Goal: Task Accomplishment & Management: Manage account settings

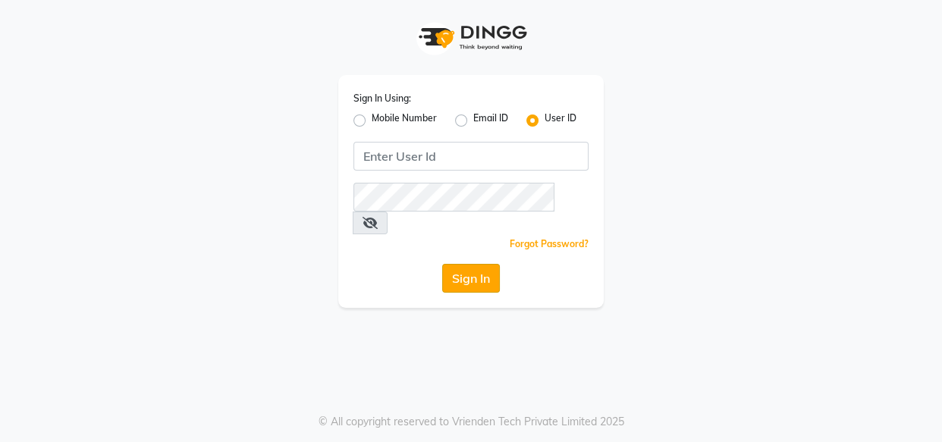
click at [461, 266] on button "Sign In" at bounding box center [471, 278] width 58 height 29
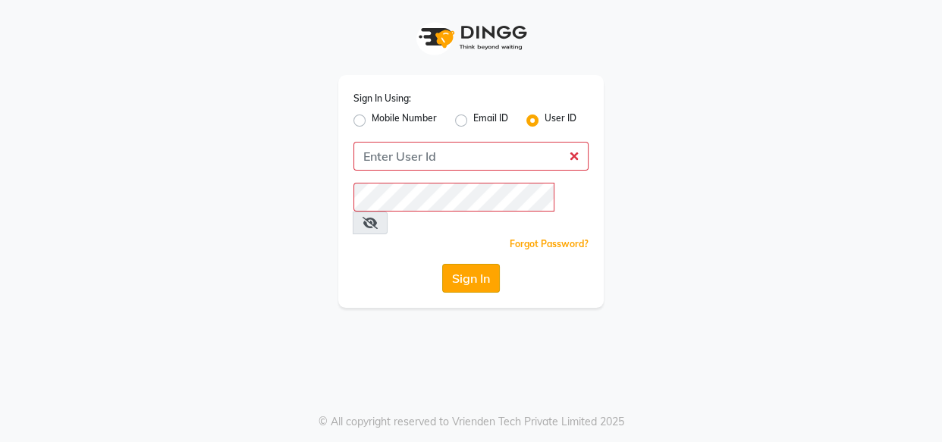
click at [461, 266] on button "Sign In" at bounding box center [471, 278] width 58 height 29
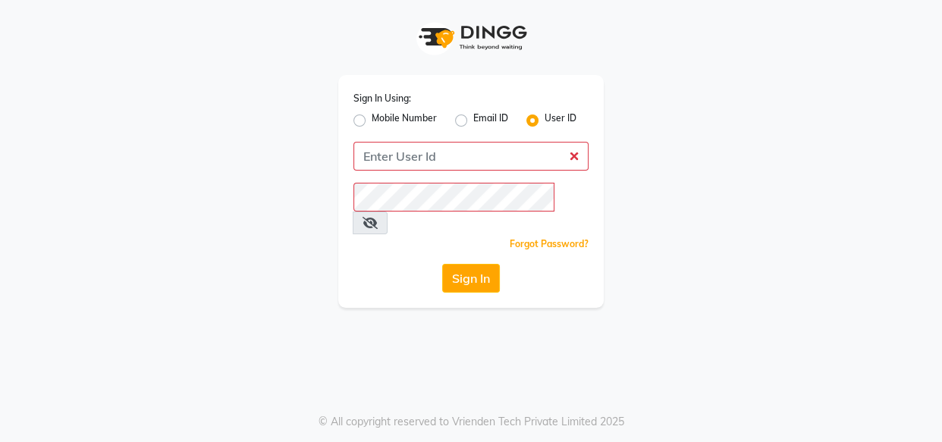
click at [372, 122] on label "Mobile Number" at bounding box center [404, 120] width 65 height 18
click at [372, 121] on input "Mobile Number" at bounding box center [377, 116] width 10 height 10
radio input "true"
radio input "false"
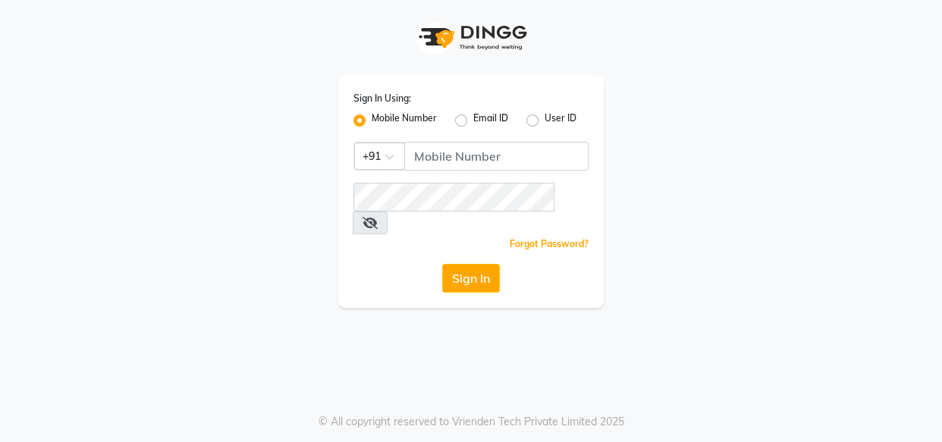
click at [372, 122] on label "Mobile Number" at bounding box center [404, 120] width 65 height 18
click at [372, 121] on input "Mobile Number" at bounding box center [377, 116] width 10 height 10
click at [473, 118] on label "Email ID" at bounding box center [490, 120] width 35 height 18
click at [473, 118] on input "Email ID" at bounding box center [478, 116] width 10 height 10
radio input "true"
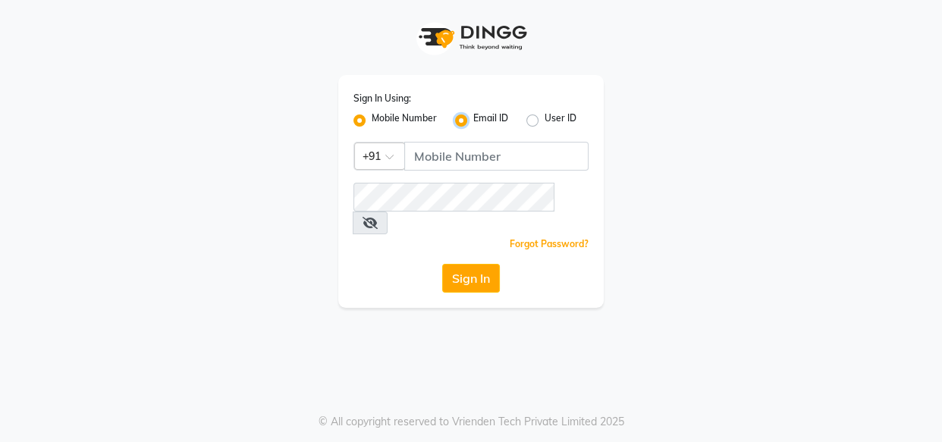
radio input "false"
click at [473, 118] on label "Email ID" at bounding box center [490, 120] width 35 height 18
click at [473, 118] on input "Email ID" at bounding box center [478, 116] width 10 height 10
click at [545, 121] on label "User ID" at bounding box center [561, 120] width 32 height 18
click at [545, 121] on input "User ID" at bounding box center [550, 116] width 10 height 10
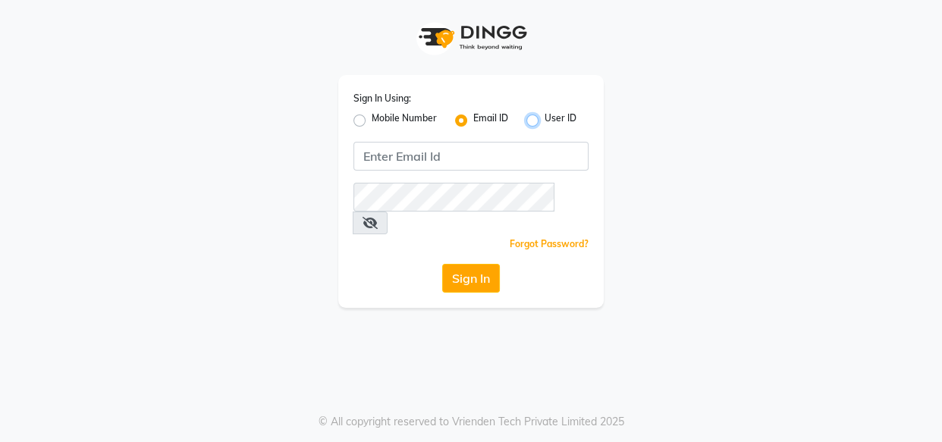
radio input "true"
radio input "false"
click at [545, 121] on label "User ID" at bounding box center [561, 120] width 32 height 18
click at [545, 121] on input "User ID" at bounding box center [550, 116] width 10 height 10
click at [265, 193] on div "Sign In Using: Mobile Number Email ID User ID Remember me Forgot Password? Sign…" at bounding box center [471, 154] width 865 height 308
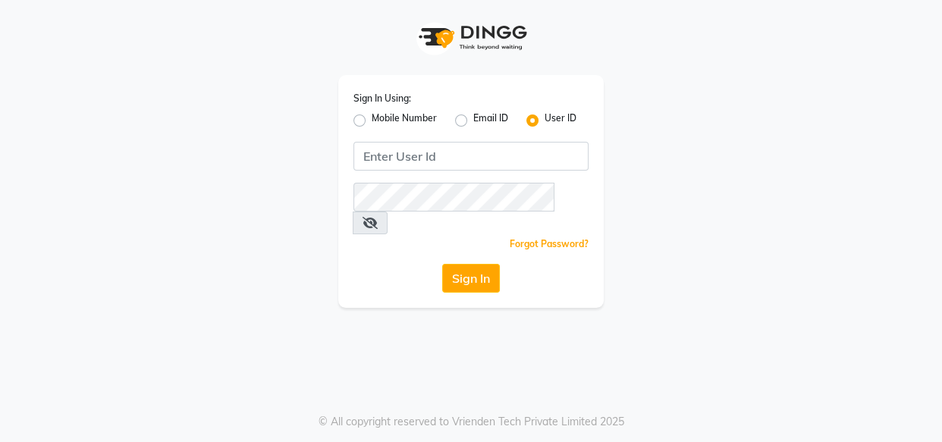
click at [372, 115] on label "Mobile Number" at bounding box center [404, 120] width 65 height 18
click at [372, 115] on input "Mobile Number" at bounding box center [377, 116] width 10 height 10
radio input "true"
radio input "false"
drag, startPoint x: 457, startPoint y: 140, endPoint x: 452, endPoint y: 153, distance: 13.7
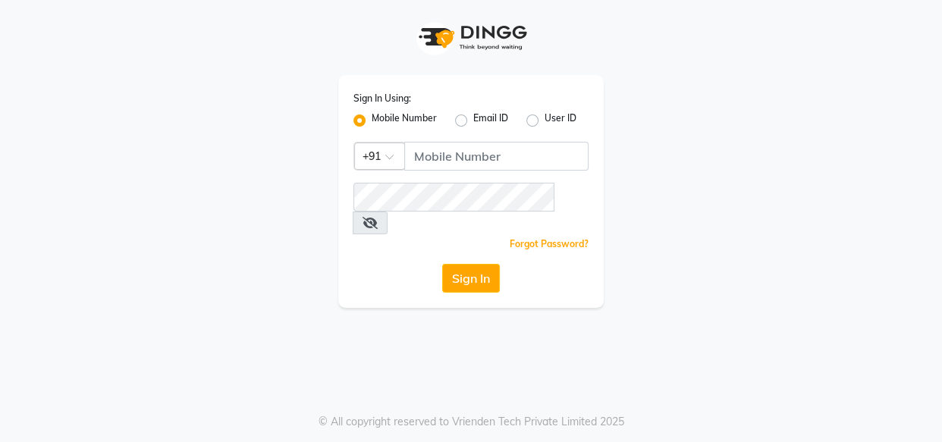
click at [452, 153] on div "Sign In Using: Mobile Number Email ID User ID Country Code × +91 Remember me Fo…" at bounding box center [470, 191] width 265 height 233
click at [422, 152] on input "Username" at bounding box center [496, 156] width 184 height 29
click at [473, 121] on label "Email ID" at bounding box center [490, 120] width 35 height 18
click at [473, 121] on input "Email ID" at bounding box center [478, 116] width 10 height 10
radio input "true"
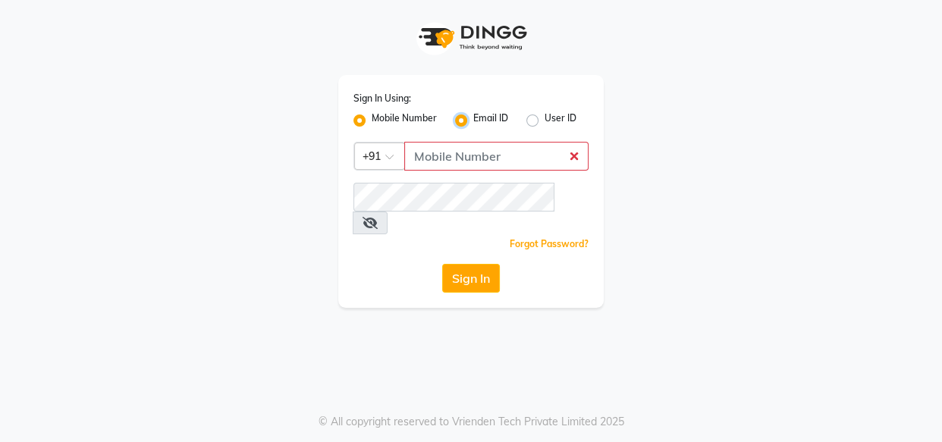
radio input "false"
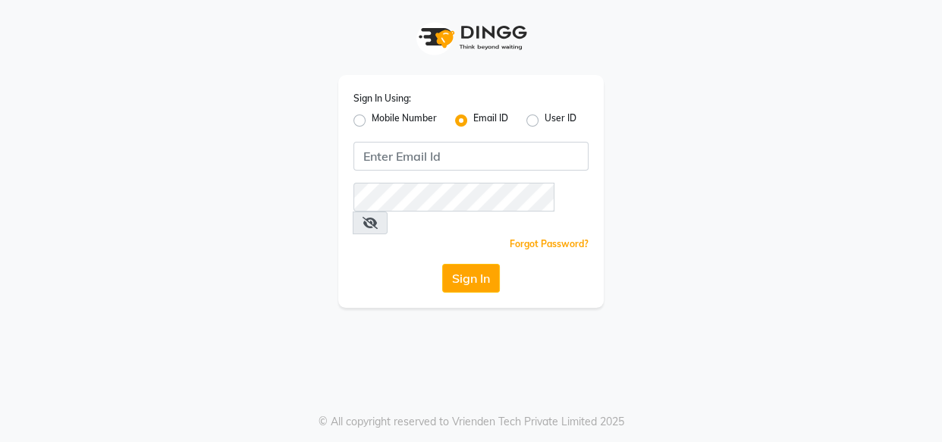
click at [81, 205] on div "Sign In Using: Mobile Number Email ID User ID Remember me Forgot Password? Sign…" at bounding box center [471, 154] width 865 height 308
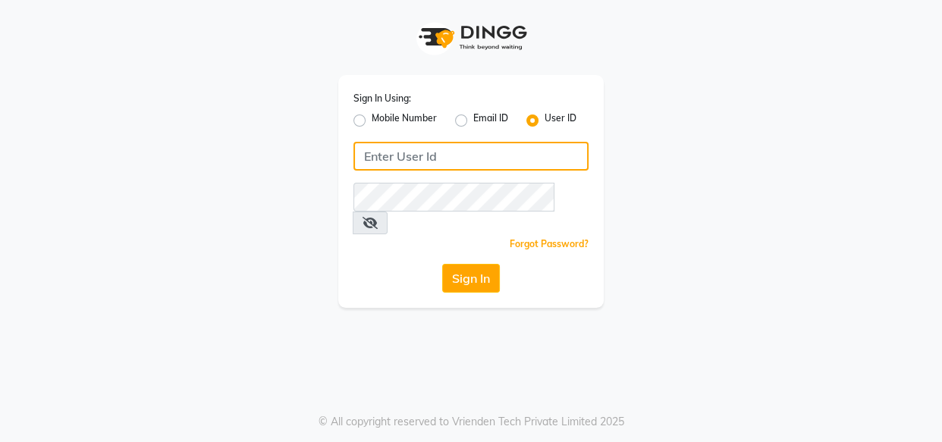
click at [446, 160] on input "Username" at bounding box center [470, 156] width 235 height 29
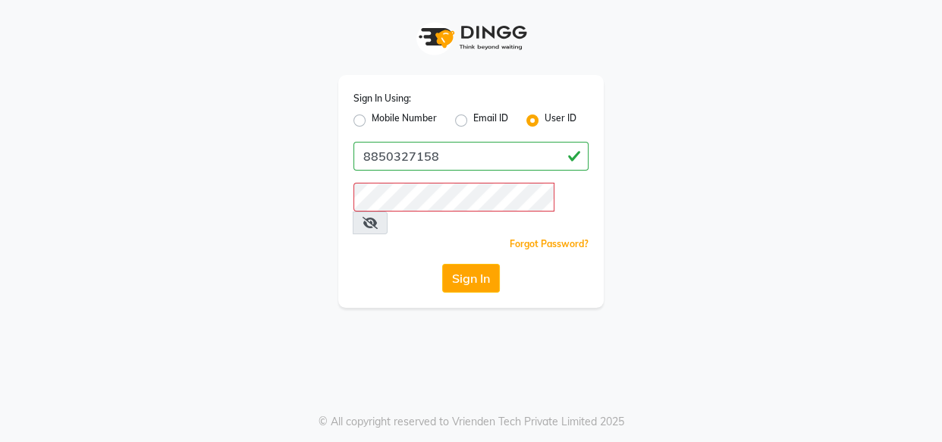
drag, startPoint x: 382, startPoint y: 181, endPoint x: 832, endPoint y: 136, distance: 452.1
click at [832, 136] on div "Sign In Using: Mobile Number Email ID User ID 8850327158 Remember me Forgot Pas…" at bounding box center [471, 154] width 865 height 308
click at [470, 264] on button "Sign In" at bounding box center [471, 278] width 58 height 29
click at [442, 264] on button "Sign In" at bounding box center [471, 278] width 58 height 29
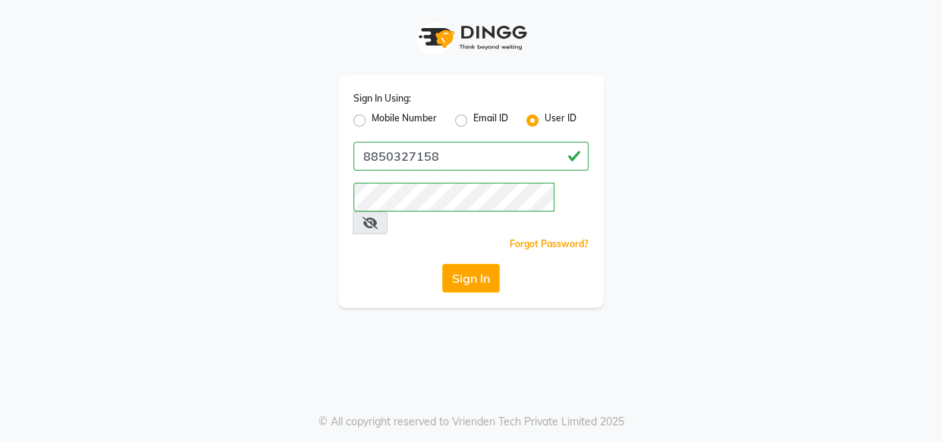
click at [378, 217] on icon at bounding box center [370, 223] width 15 height 12
click at [485, 264] on button "Sign In" at bounding box center [471, 278] width 58 height 29
click at [477, 264] on button "Sign In" at bounding box center [471, 278] width 58 height 29
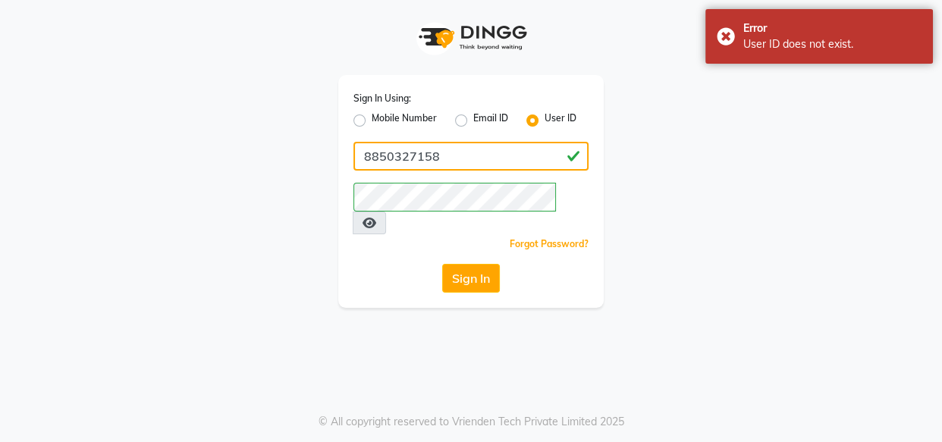
click at [470, 160] on input "8850327158" at bounding box center [470, 156] width 235 height 29
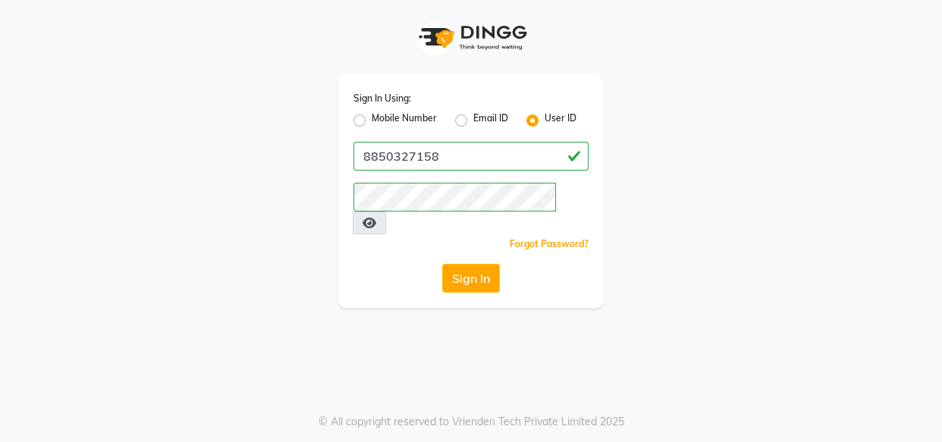
click at [376, 217] on icon at bounding box center [370, 223] width 14 height 12
click at [522, 165] on input "8850327158" at bounding box center [470, 156] width 235 height 29
click at [521, 165] on input "8850327158" at bounding box center [470, 156] width 235 height 29
type input "8850327158"
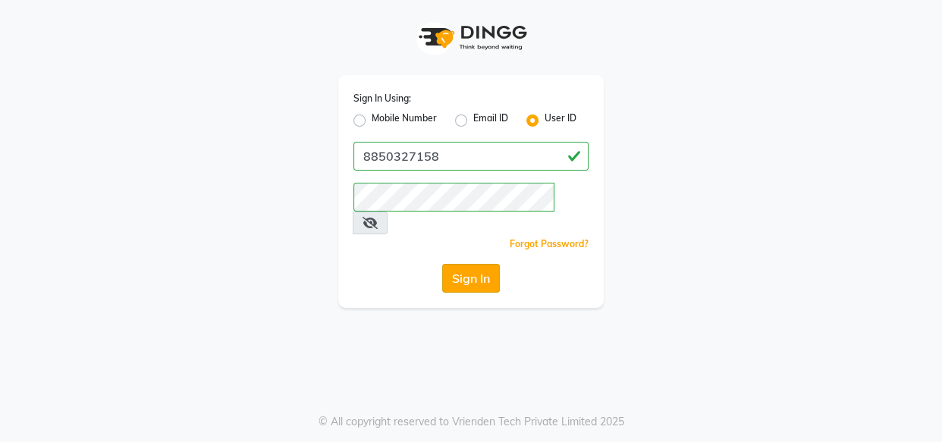
click at [471, 265] on button "Sign In" at bounding box center [471, 278] width 58 height 29
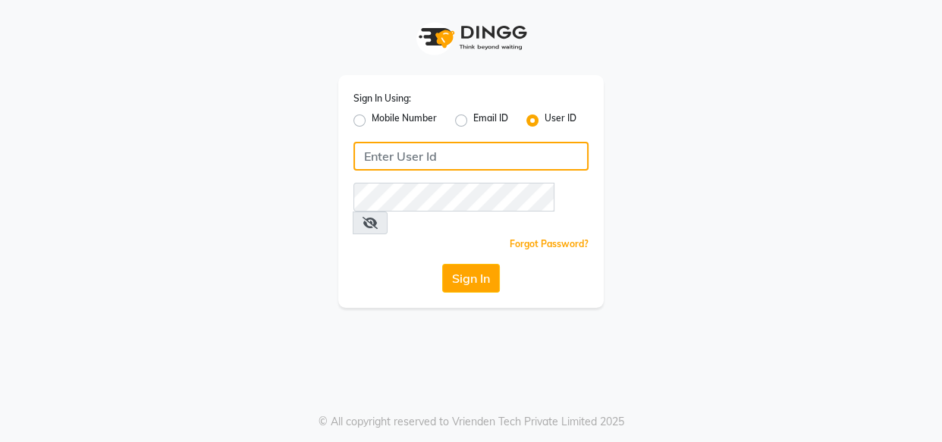
click at [428, 148] on input "Username" at bounding box center [470, 156] width 235 height 29
type input "8850327158"
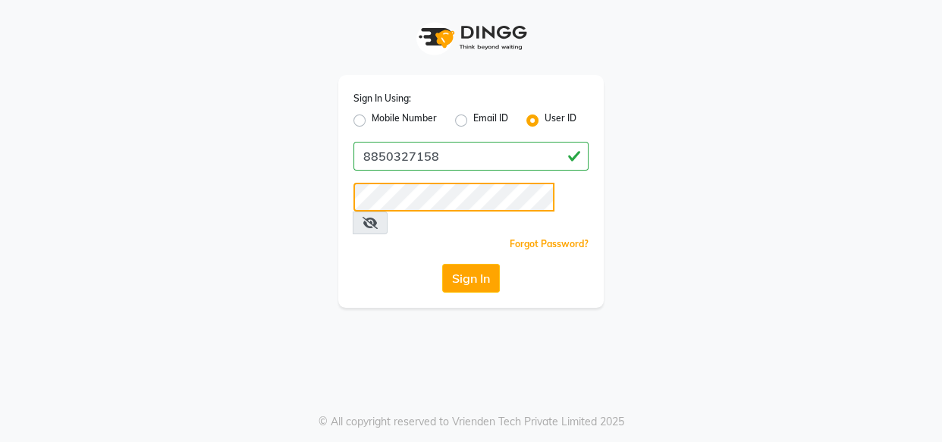
click at [442, 264] on button "Sign In" at bounding box center [471, 278] width 58 height 29
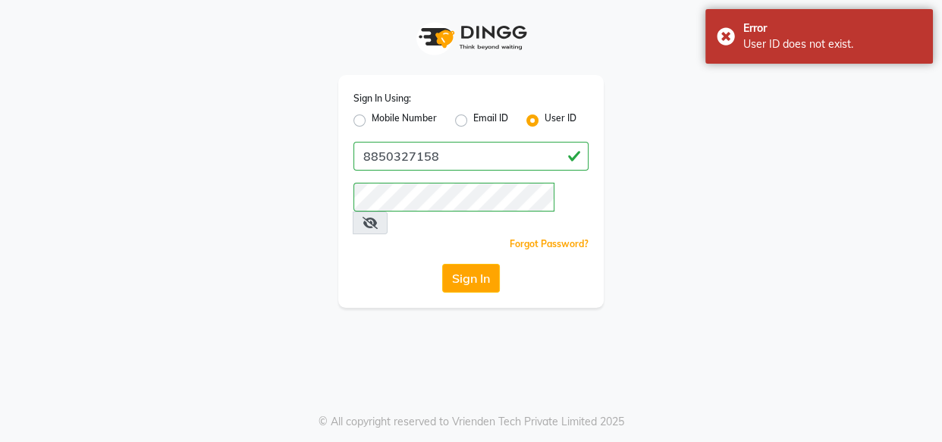
click at [388, 212] on span at bounding box center [370, 223] width 35 height 23
click at [378, 217] on icon at bounding box center [370, 223] width 15 height 12
click at [473, 264] on button "Sign In" at bounding box center [471, 278] width 58 height 29
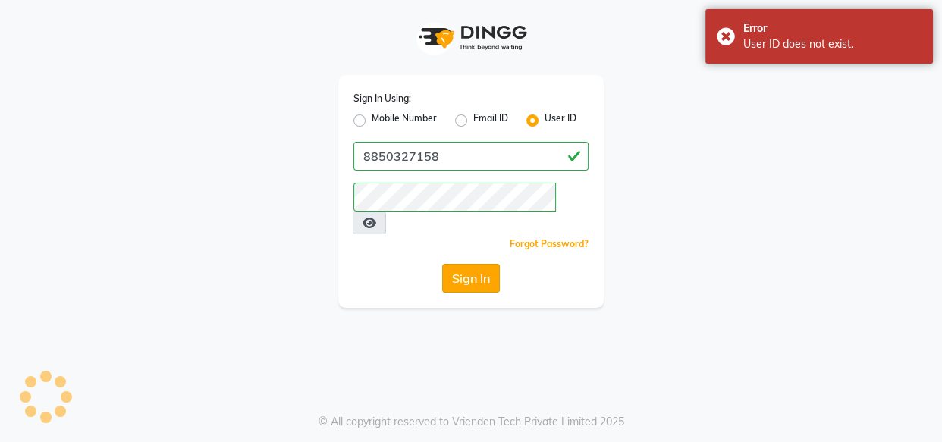
click at [473, 264] on button "Sign In" at bounding box center [471, 278] width 58 height 29
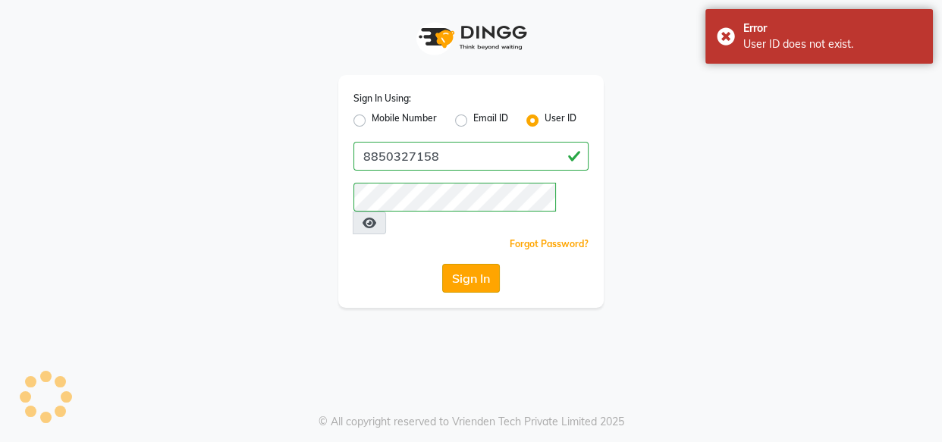
click at [473, 264] on button "Sign In" at bounding box center [471, 278] width 58 height 29
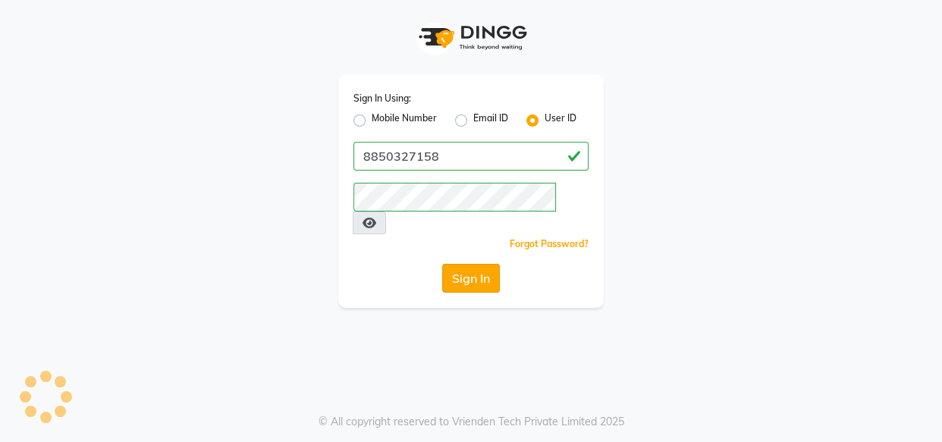
click at [473, 264] on button "Sign In" at bounding box center [471, 278] width 58 height 29
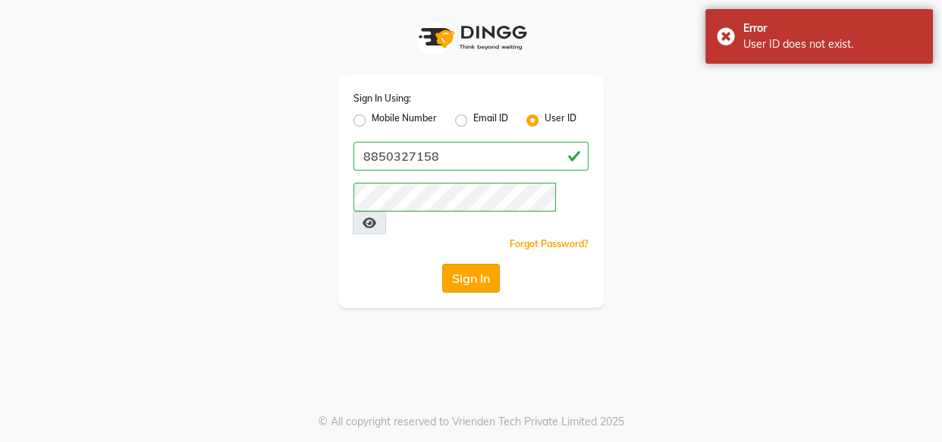
click at [473, 264] on button "Sign In" at bounding box center [471, 278] width 58 height 29
click at [372, 126] on label "Mobile Number" at bounding box center [404, 120] width 65 height 18
click at [372, 121] on input "Mobile Number" at bounding box center [377, 116] width 10 height 10
radio input "true"
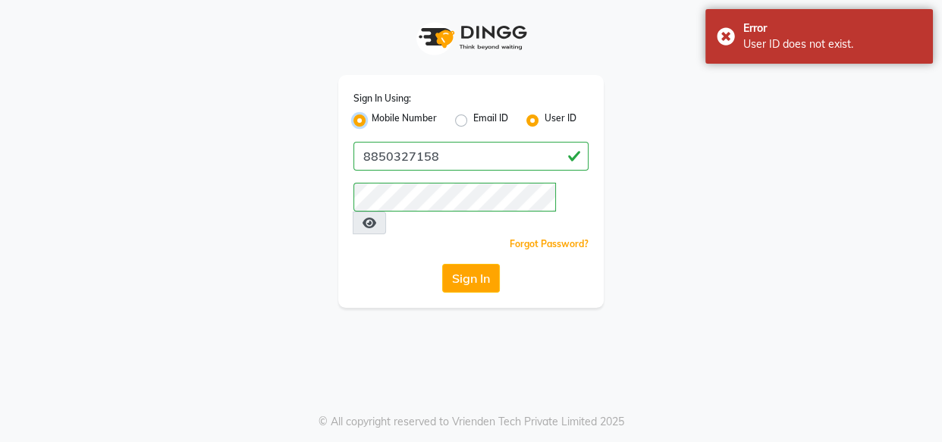
radio input "false"
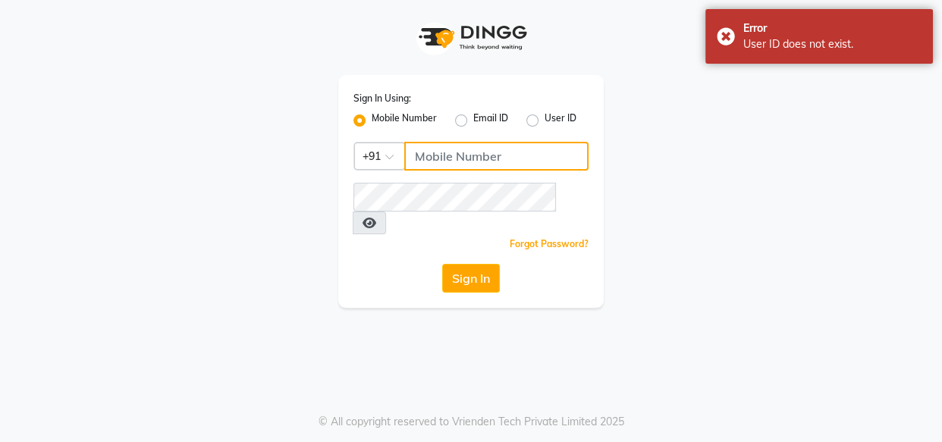
click at [447, 151] on input "Username" at bounding box center [496, 156] width 184 height 29
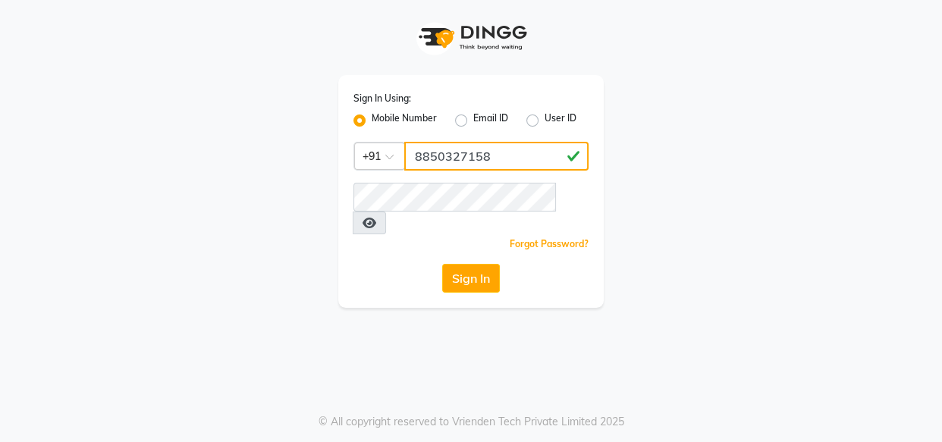
type input "8850327158"
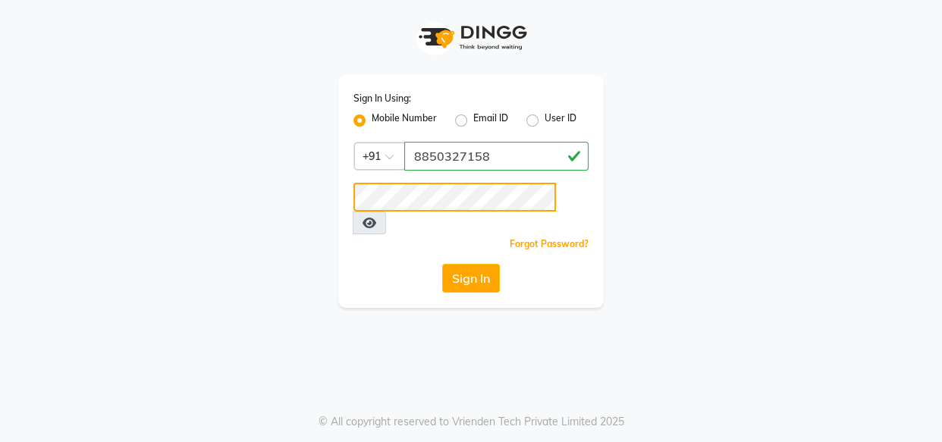
click at [442, 264] on button "Sign In" at bounding box center [471, 278] width 58 height 29
